Goal: Task Accomplishment & Management: Manage account settings

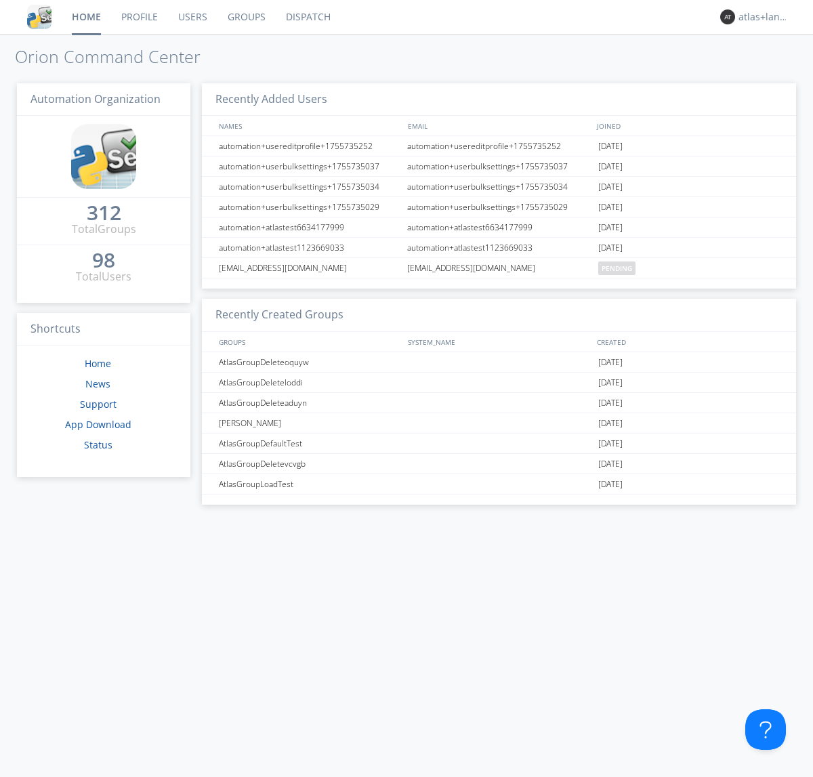
click at [139, 17] on link "Profile" at bounding box center [139, 17] width 57 height 34
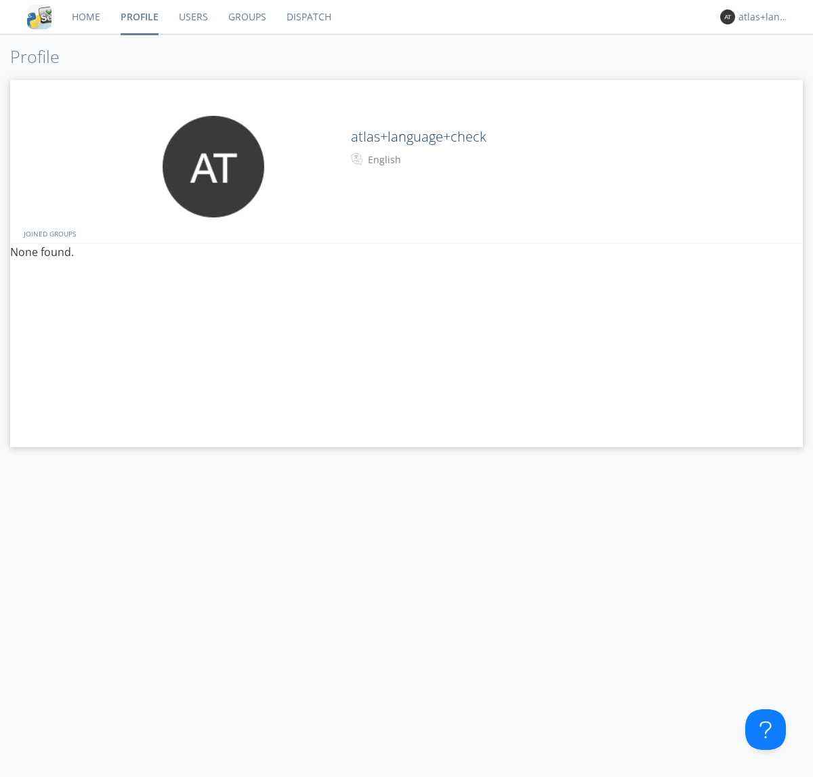
click at [423, 160] on div "English" at bounding box center [424, 160] width 113 height 14
click at [192, 17] on link "Users" at bounding box center [193, 17] width 49 height 34
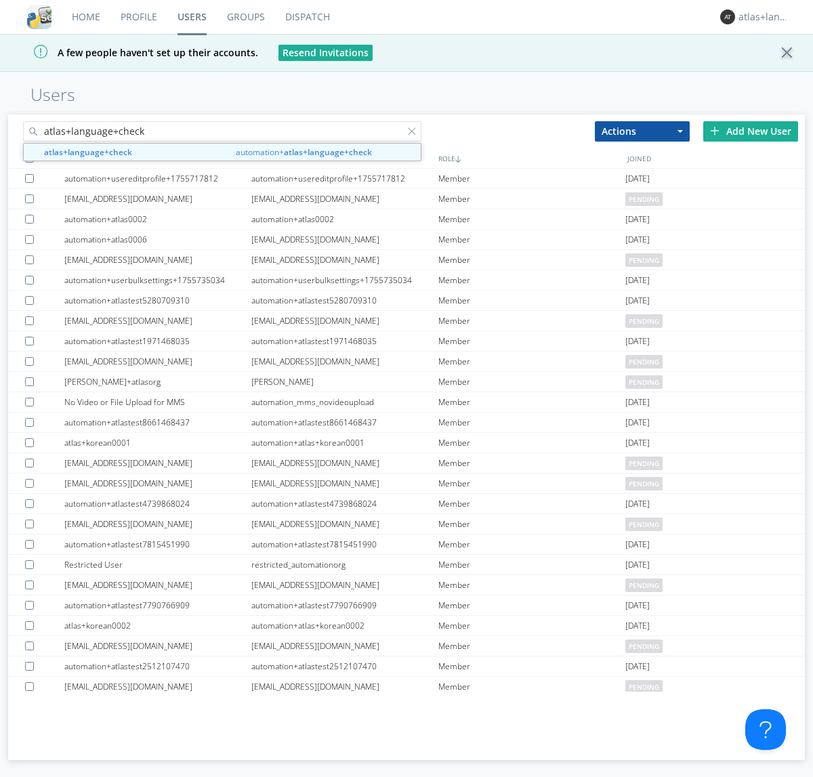
type input "atlas+language+check"
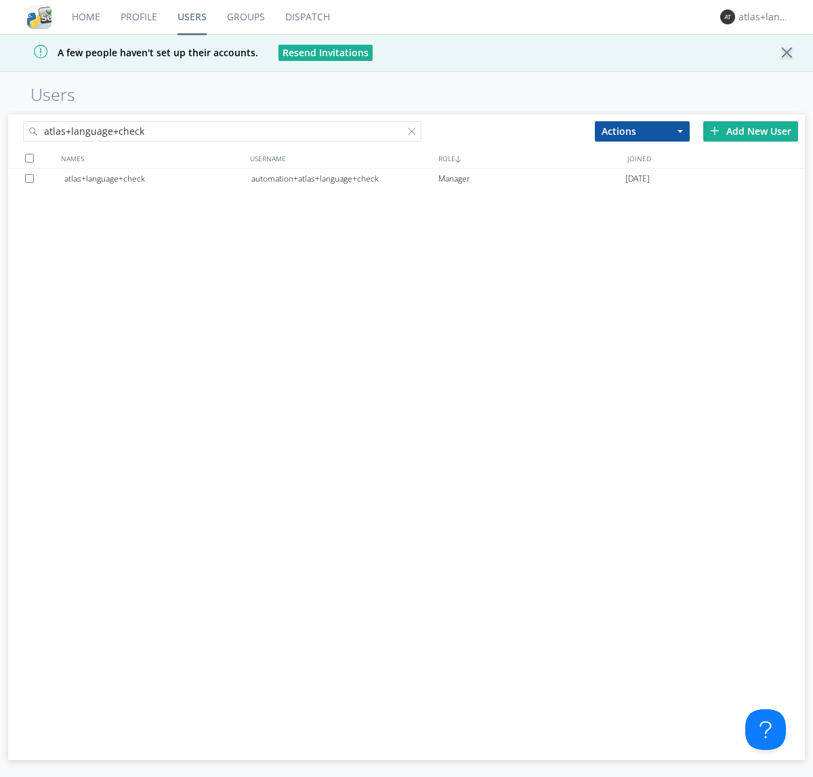
click at [344, 178] on div "automation+atlas+language+check" at bounding box center [344, 179] width 187 height 20
click at [138, 17] on link "Profile" at bounding box center [138, 17] width 57 height 34
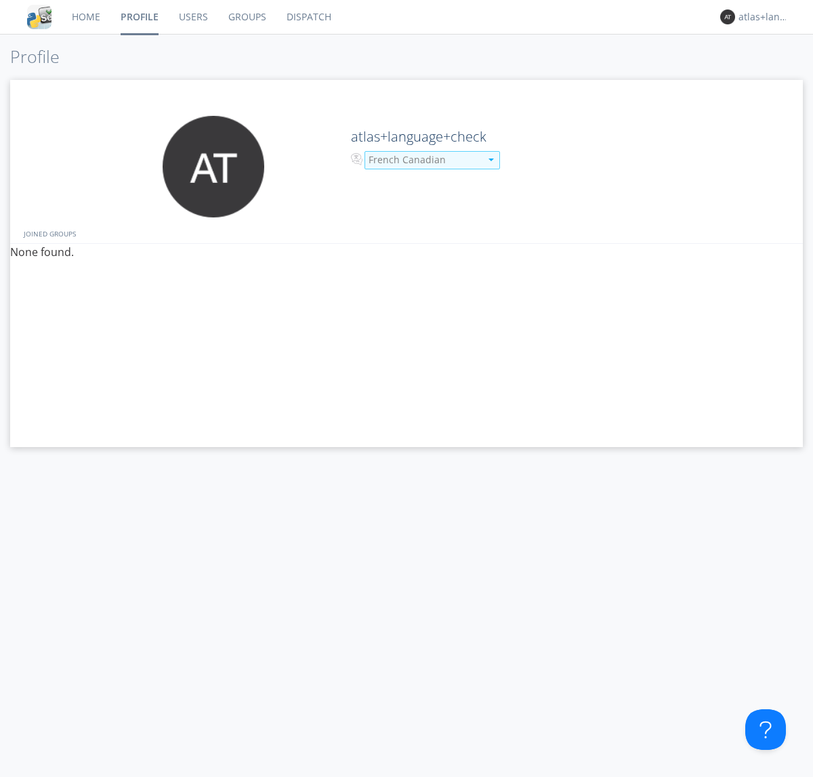
click at [423, 160] on div "French Canadian" at bounding box center [425, 160] width 112 height 14
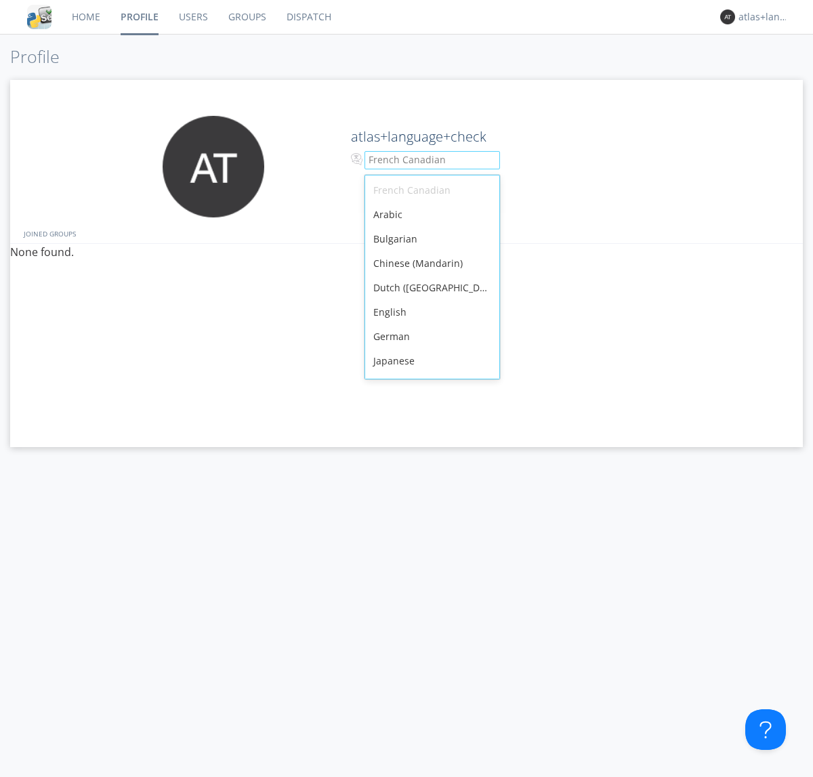
click at [429, 300] on div "English" at bounding box center [432, 312] width 134 height 24
click at [192, 17] on link "Users" at bounding box center [193, 17] width 49 height 34
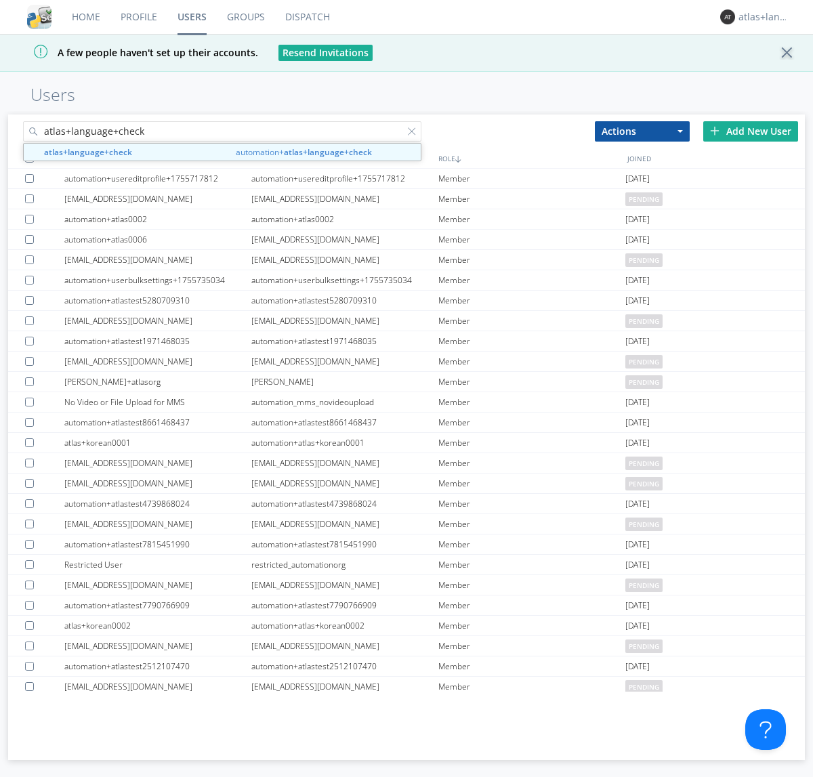
type input "atlas+language+check"
